Goal: Check status: Check status

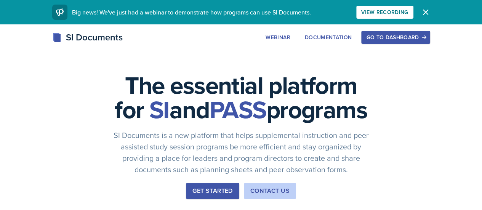
click at [430, 31] on button "Go to Dashboard" at bounding box center [395, 37] width 69 height 13
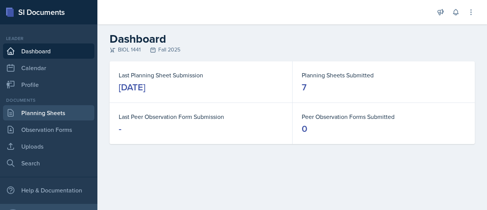
click at [47, 112] on link "Planning Sheets" at bounding box center [48, 112] width 91 height 15
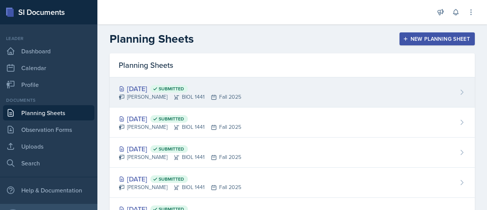
click at [157, 86] on div "Sep 9th, 2025 Submitted" at bounding box center [180, 88] width 123 height 10
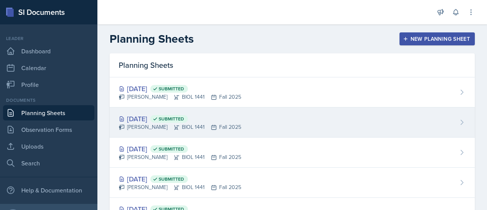
click at [144, 121] on div "Sep 4th, 2025 Submitted" at bounding box center [180, 118] width 123 height 10
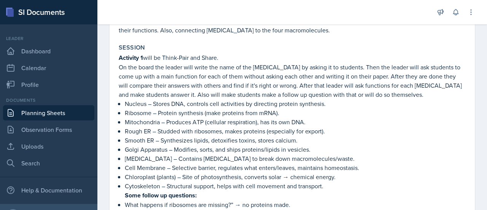
scroll to position [120, 0]
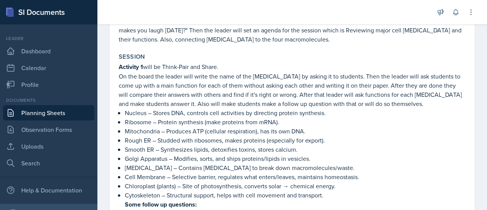
click at [50, 118] on link "Planning Sheets" at bounding box center [48, 112] width 91 height 15
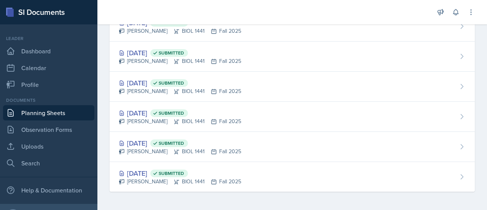
scroll to position [95, 0]
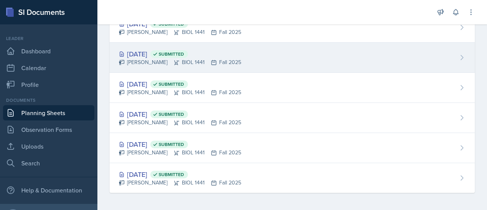
click at [158, 51] on div "Sep 3rd, 2025 Submitted" at bounding box center [180, 54] width 123 height 10
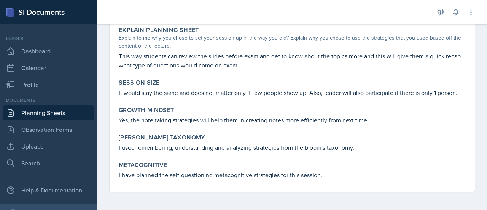
scroll to position [449, 0]
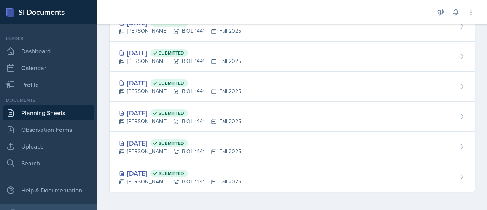
scroll to position [95, 0]
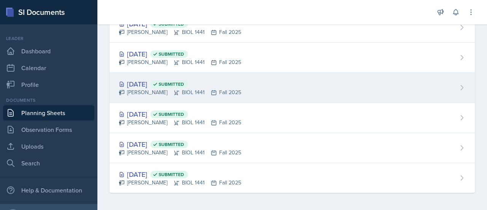
click at [140, 87] on div "Sep 2nd, 2025 Submitted" at bounding box center [180, 84] width 123 height 10
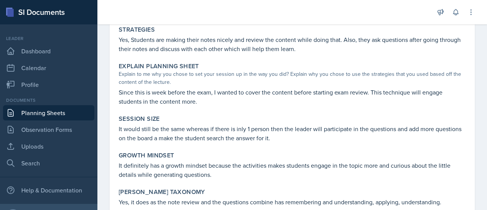
scroll to position [338, 0]
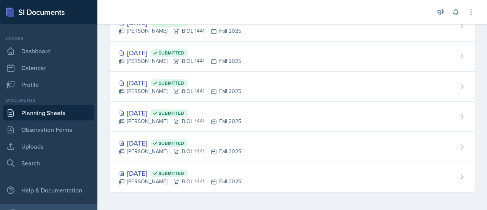
scroll to position [95, 0]
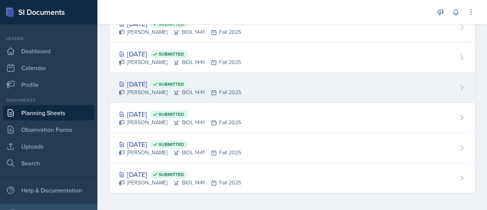
click at [155, 84] on div "Sep 2nd, 2025 Submitted" at bounding box center [180, 84] width 123 height 10
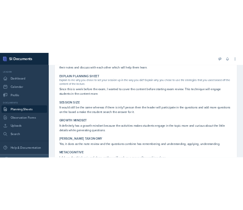
scroll to position [304, 0]
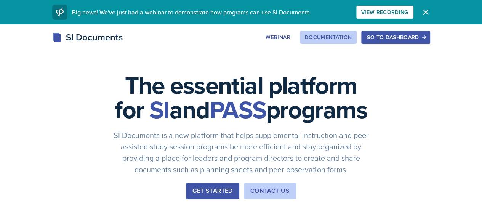
click at [352, 37] on div "Documentation" at bounding box center [328, 37] width 47 height 6
click at [430, 42] on button "Go to Dashboard" at bounding box center [395, 37] width 69 height 13
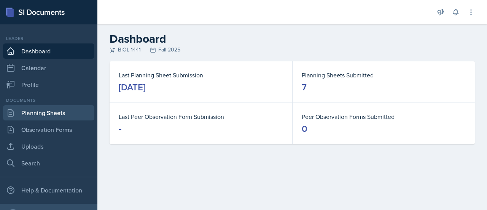
click at [56, 110] on link "Planning Sheets" at bounding box center [48, 112] width 91 height 15
